Goal: Find specific page/section: Find specific page/section

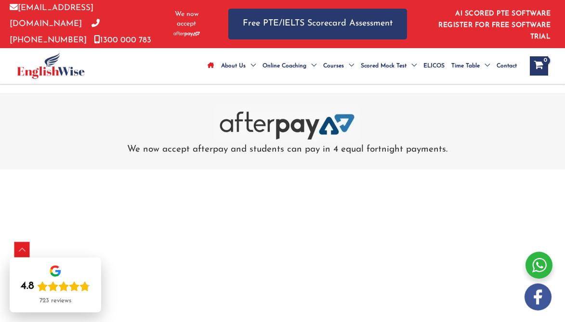
scroll to position [3163, 0]
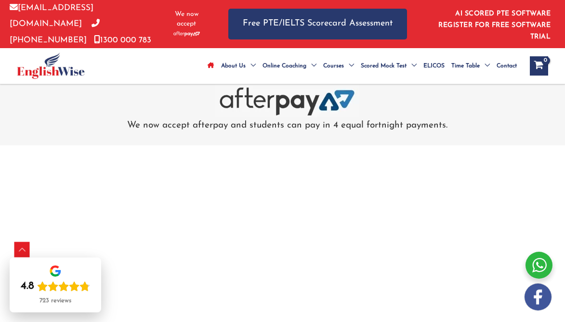
click at [153, 114] on div at bounding box center [287, 99] width 370 height 37
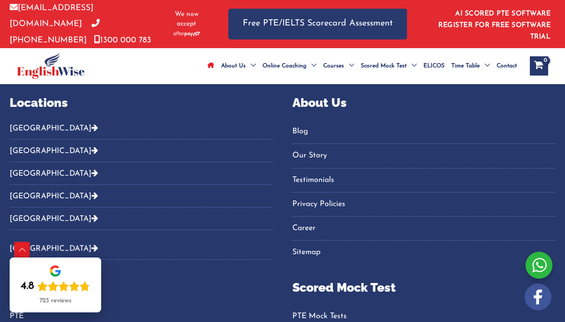
scroll to position [3518, 0]
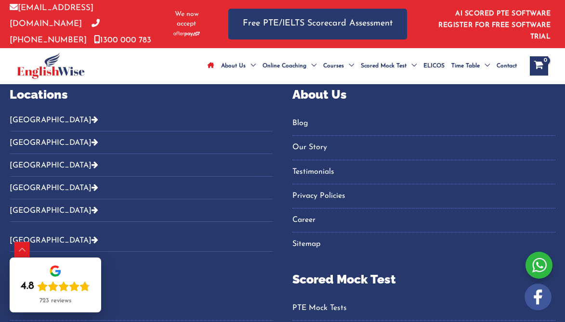
click at [32, 185] on button "[GEOGRAPHIC_DATA]" at bounding box center [141, 188] width 263 height 23
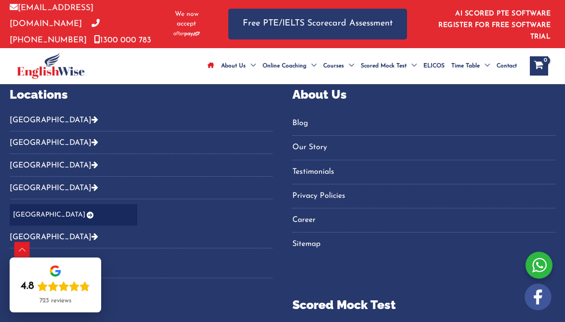
click at [33, 215] on link "[GEOGRAPHIC_DATA]" at bounding box center [74, 215] width 128 height 22
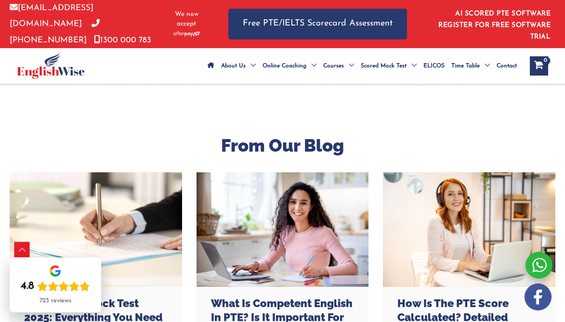
scroll to position [3902, 0]
